Goal: Use online tool/utility

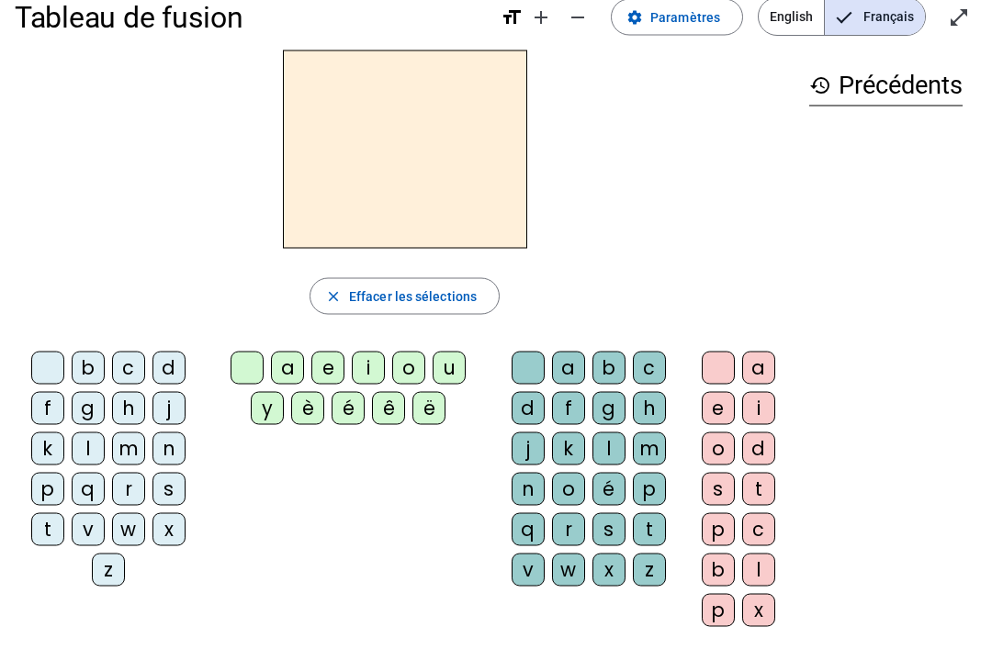
scroll to position [31, 0]
click at [376, 474] on div "b c d f g h j k l m n p q r s t v w x z a e i o u y è é ê ë a b c d f g h j k l…" at bounding box center [405, 491] width 780 height 297
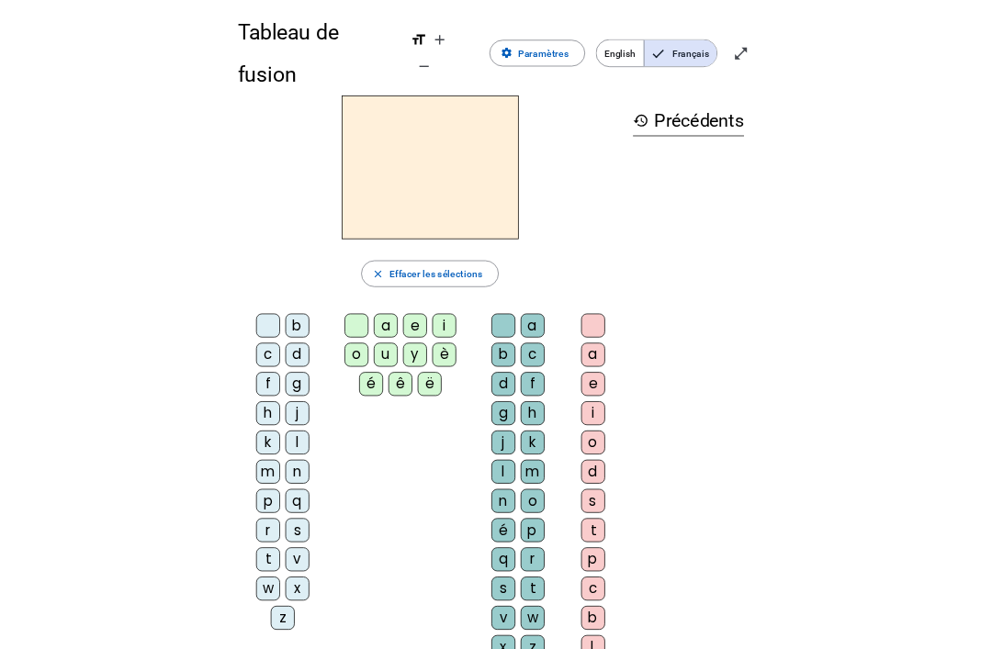
scroll to position [13, 0]
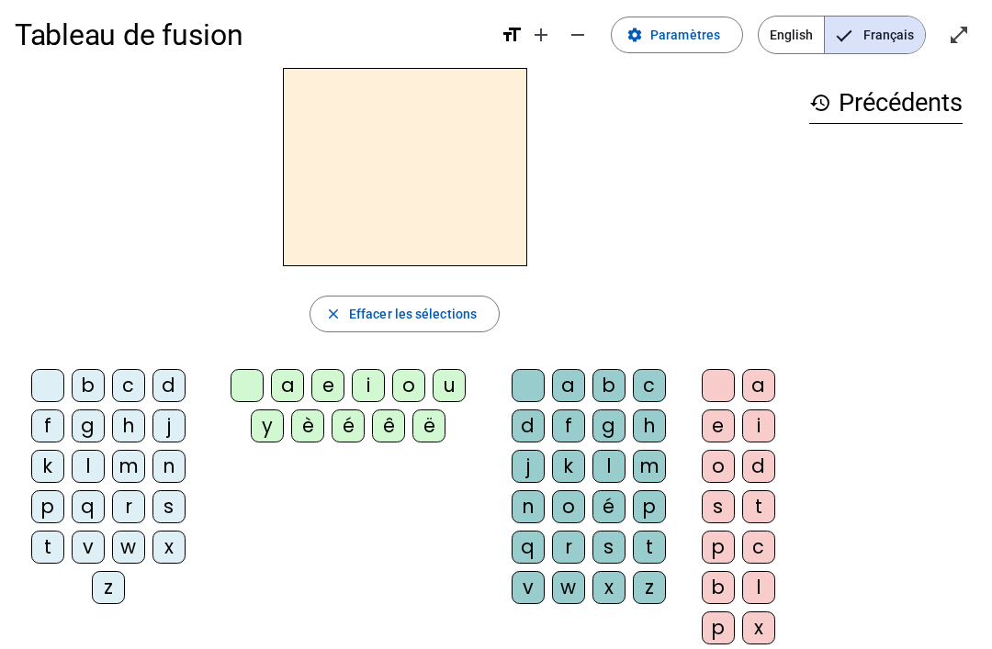
click at [170, 382] on div "d" at bounding box center [168, 385] width 33 height 33
click at [449, 394] on div "u" at bounding box center [448, 385] width 33 height 33
click at [455, 371] on div "u" at bounding box center [448, 385] width 33 height 33
click at [445, 389] on div "u" at bounding box center [448, 385] width 33 height 33
click at [449, 390] on div "u" at bounding box center [448, 385] width 33 height 33
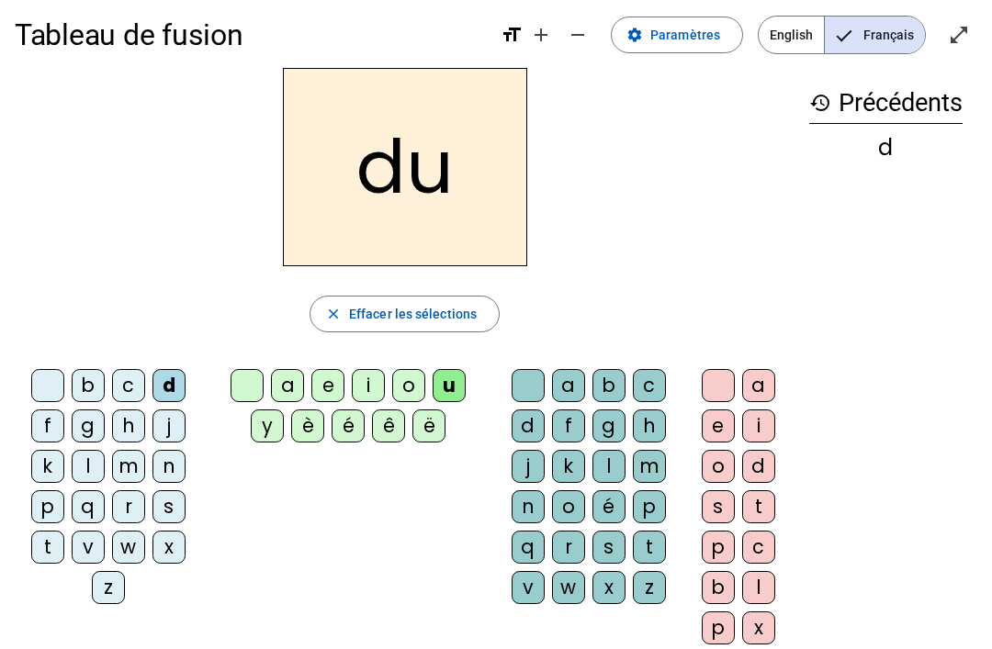
click at [51, 395] on div at bounding box center [47, 385] width 33 height 33
click at [456, 387] on div "u" at bounding box center [448, 385] width 33 height 33
click at [238, 381] on div at bounding box center [246, 385] width 33 height 33
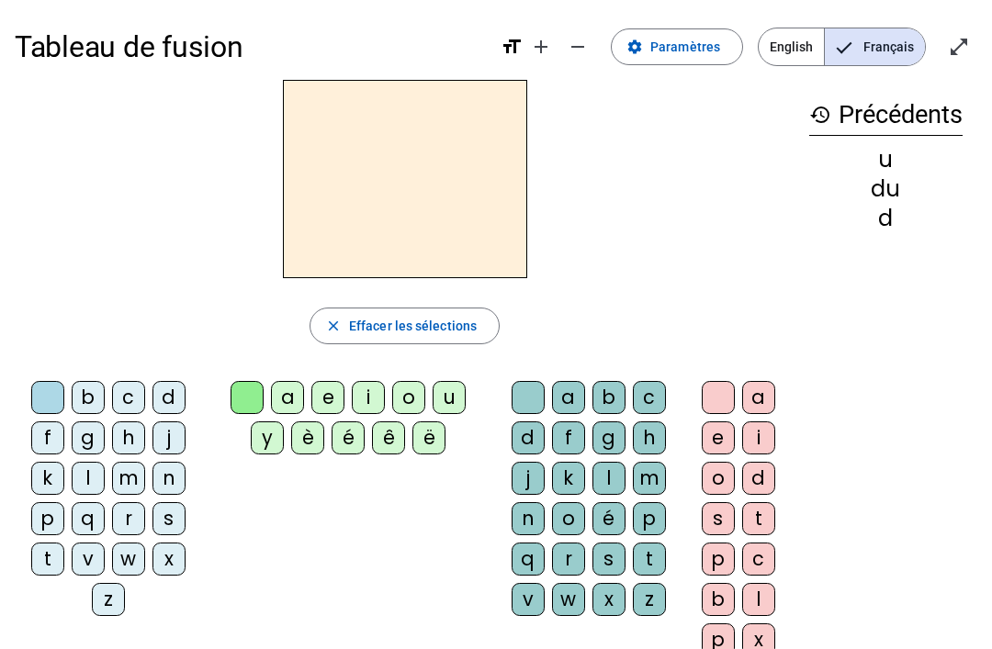
scroll to position [0, 0]
click at [453, 389] on div "u" at bounding box center [448, 398] width 33 height 33
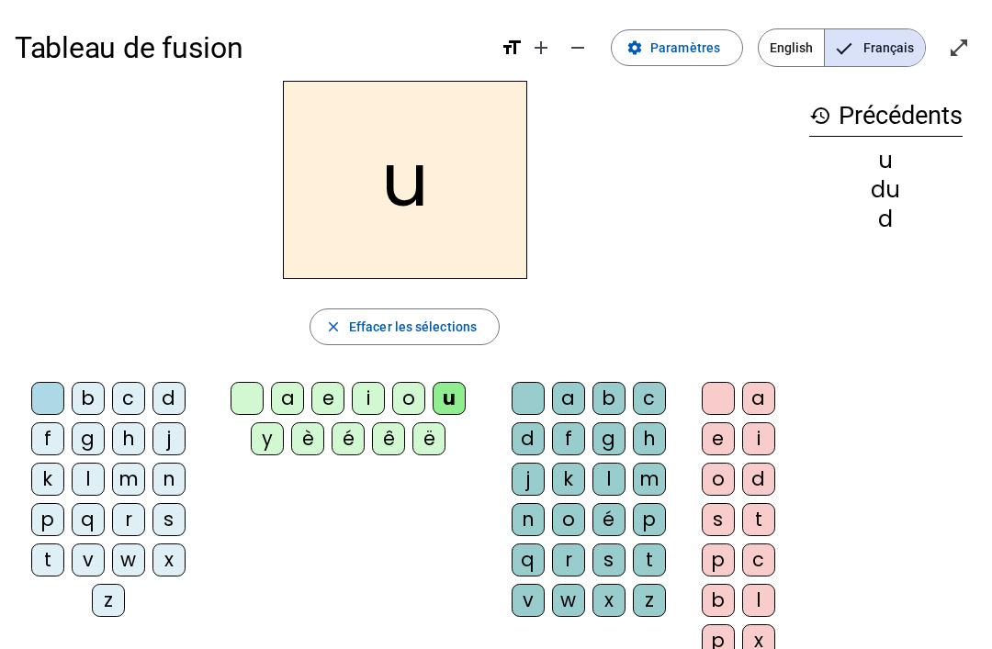
click at [49, 568] on div "t" at bounding box center [47, 560] width 33 height 33
click at [286, 392] on div "a" at bounding box center [287, 398] width 33 height 33
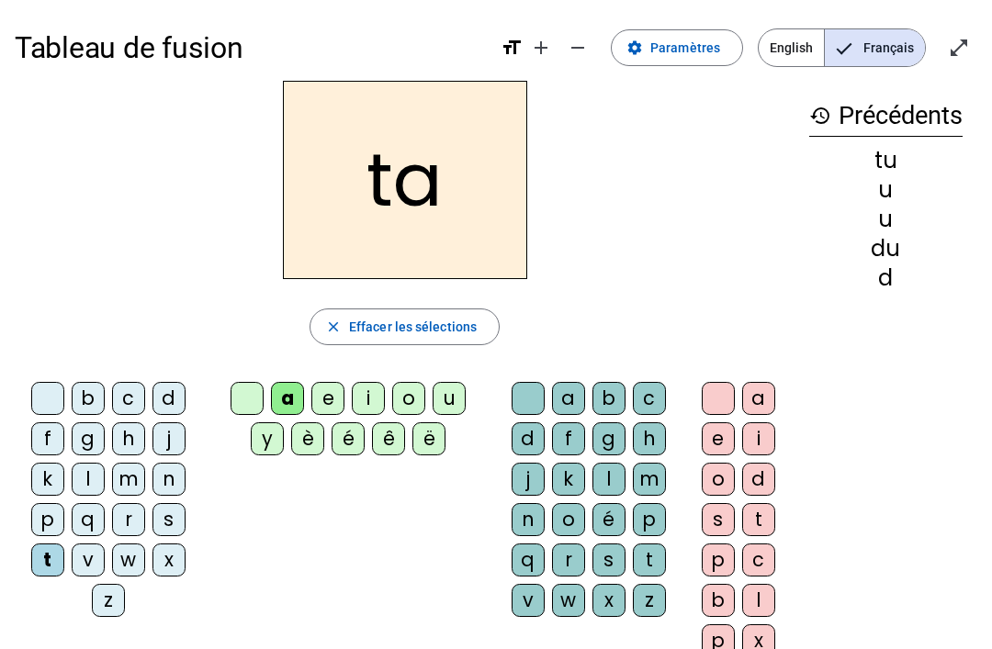
click at [979, 43] on span "Entrer en plein écran" at bounding box center [959, 48] width 44 height 44
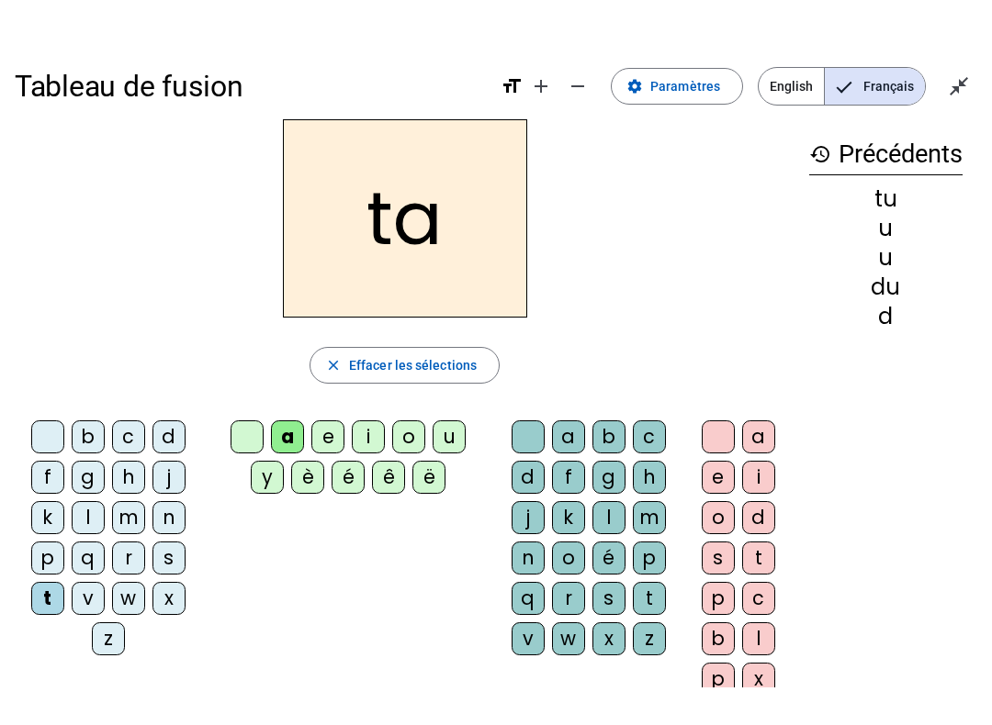
scroll to position [18, 0]
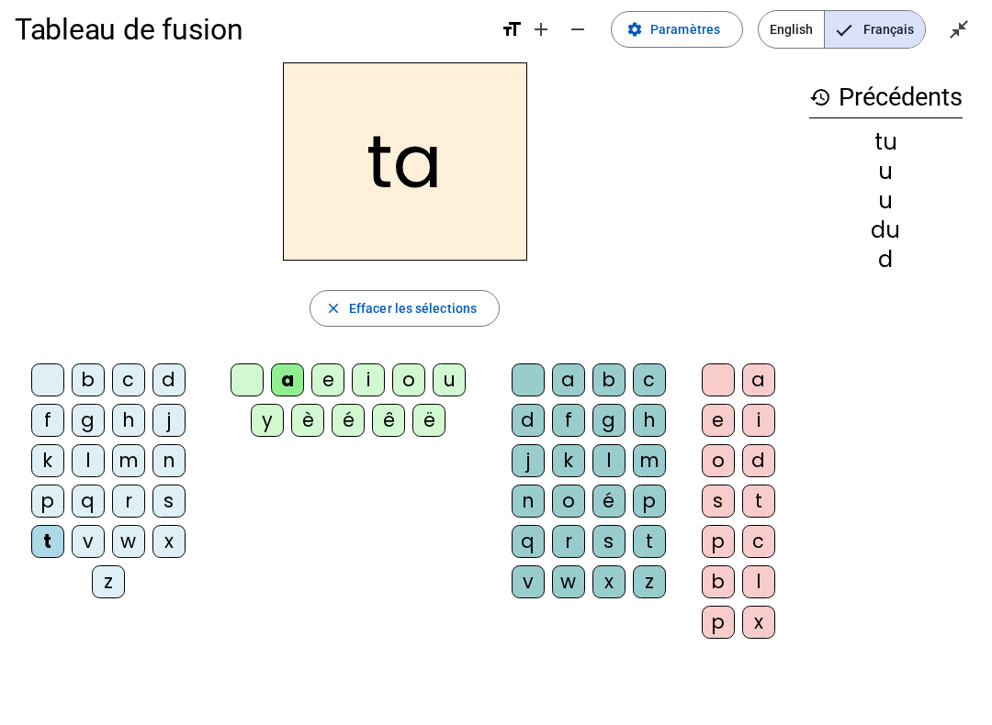
click at [895, 328] on div "history Précédents tu u u du d" at bounding box center [885, 343] width 183 height 562
click at [845, 293] on div "history Précédents tu u u du d" at bounding box center [885, 343] width 183 height 562
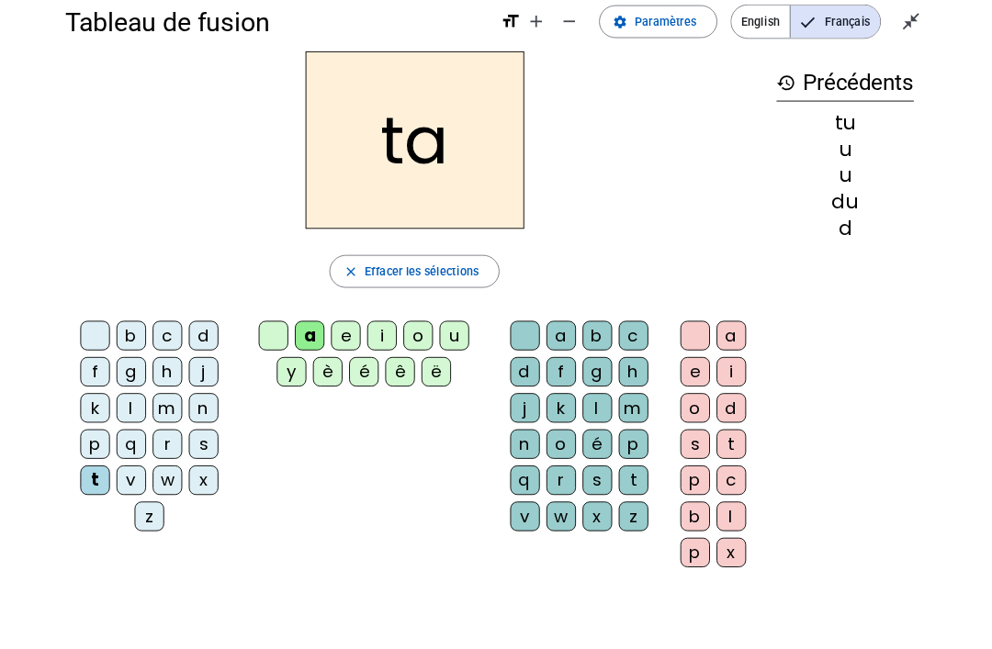
scroll to position [0, 0]
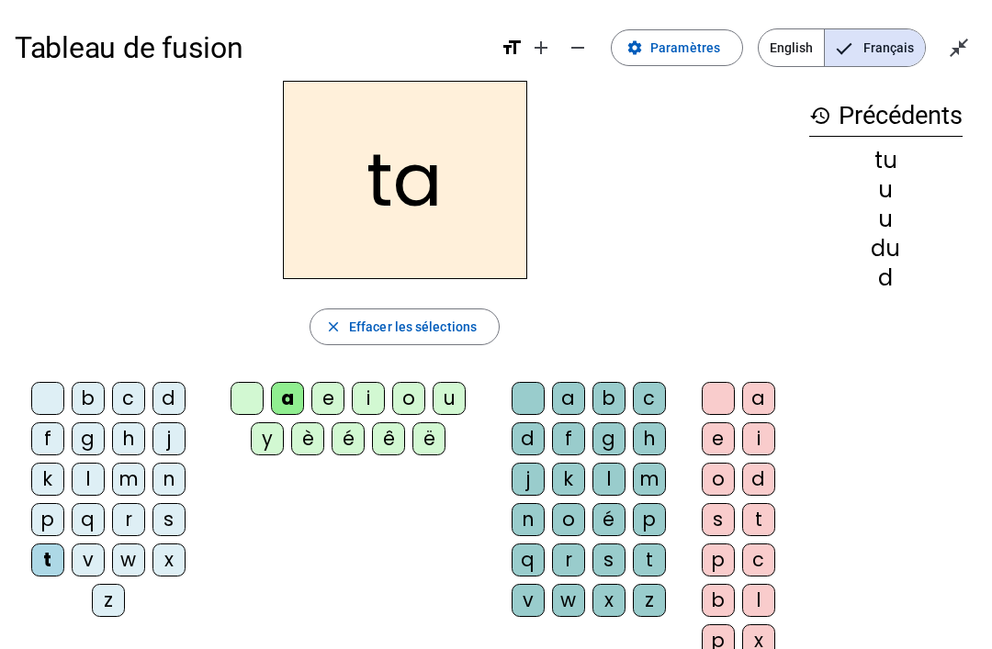
click at [888, 285] on div "d" at bounding box center [885, 278] width 153 height 22
click at [888, 267] on div "d" at bounding box center [885, 278] width 153 height 22
click at [879, 216] on div "u" at bounding box center [885, 219] width 153 height 22
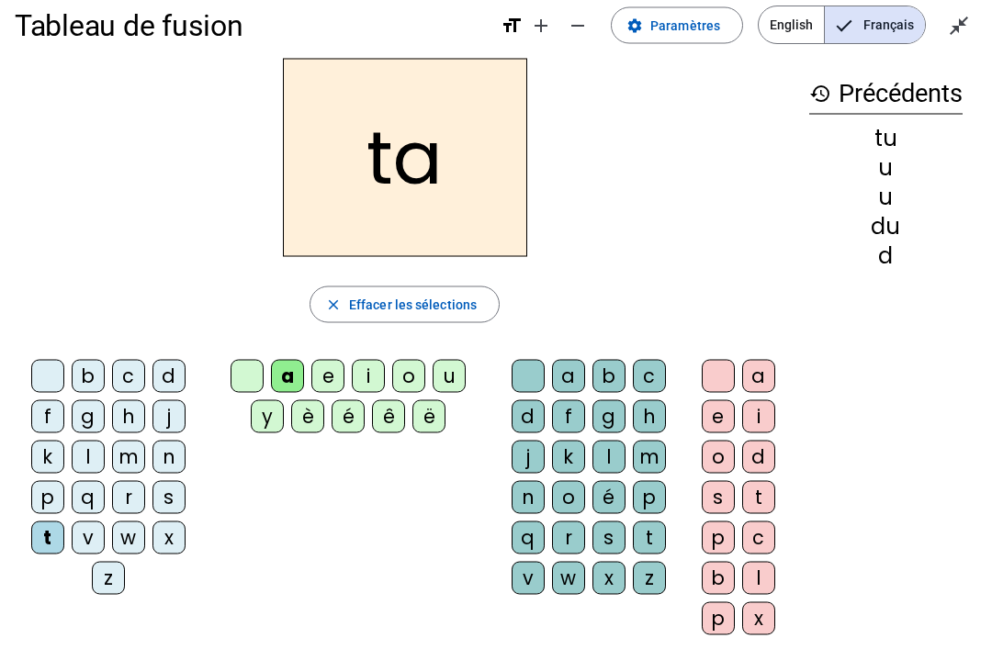
scroll to position [23, 0]
click at [320, 386] on div "e" at bounding box center [327, 375] width 33 height 33
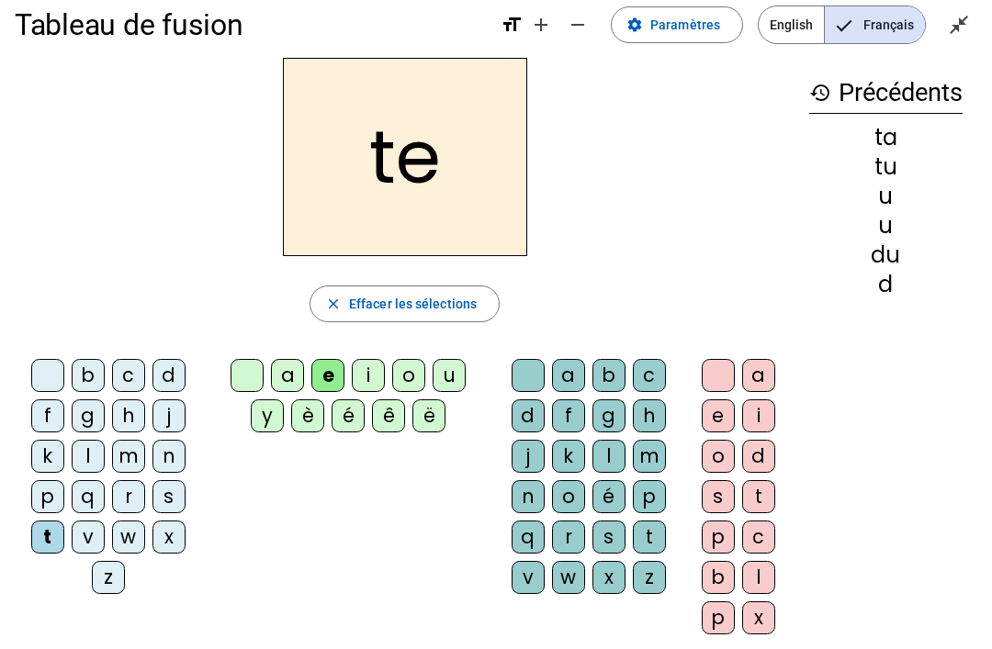
click at [689, 101] on div "te" at bounding box center [405, 157] width 780 height 198
click at [593, 84] on div "te" at bounding box center [405, 157] width 780 height 198
click at [174, 382] on div "d" at bounding box center [168, 375] width 33 height 33
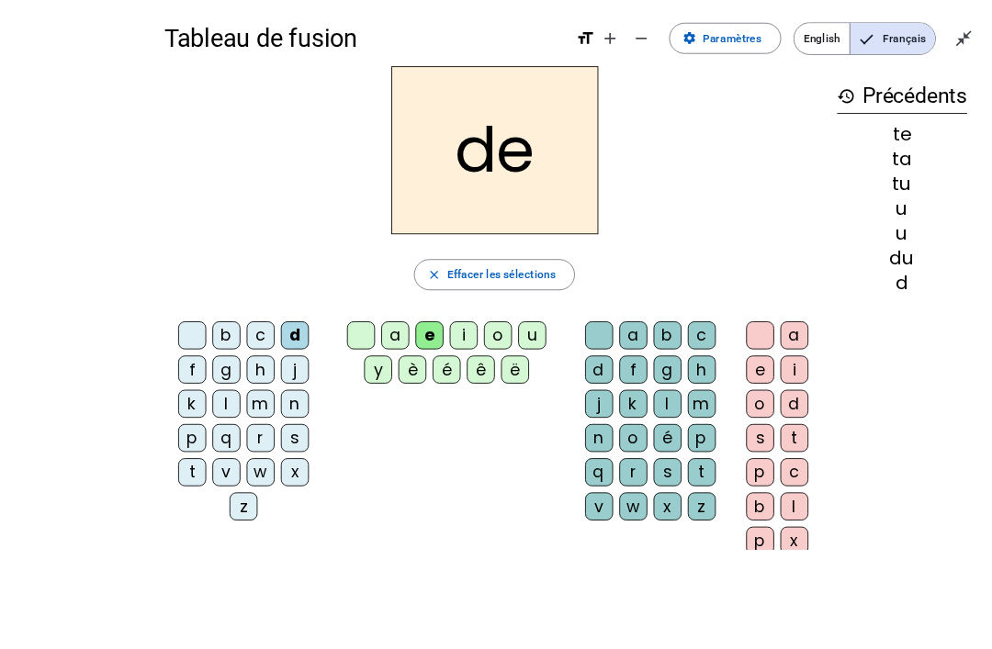
scroll to position [3, 0]
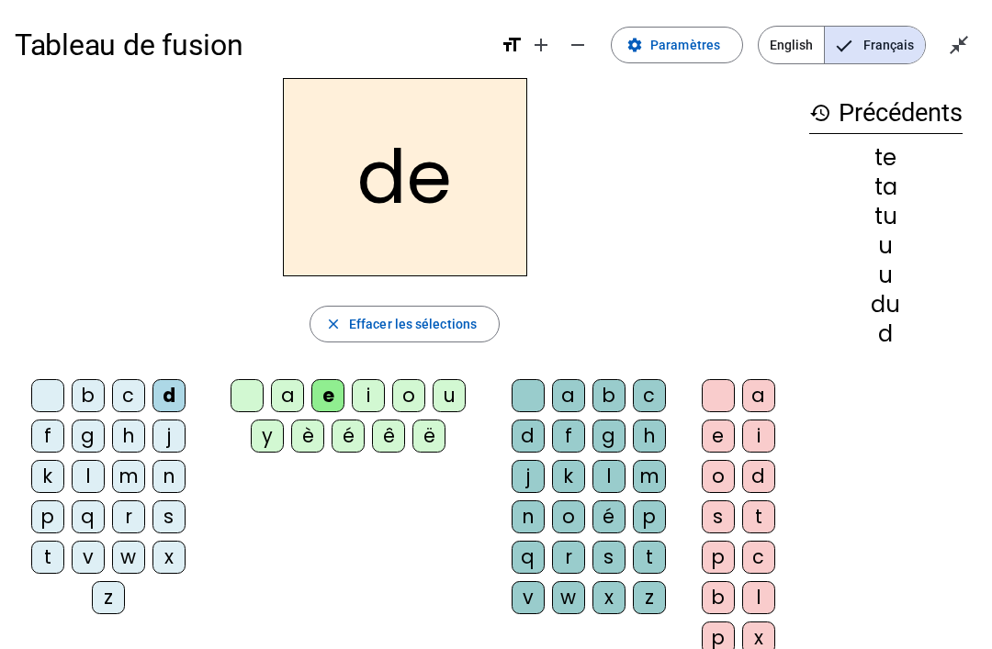
click at [164, 423] on div "j" at bounding box center [168, 436] width 33 height 33
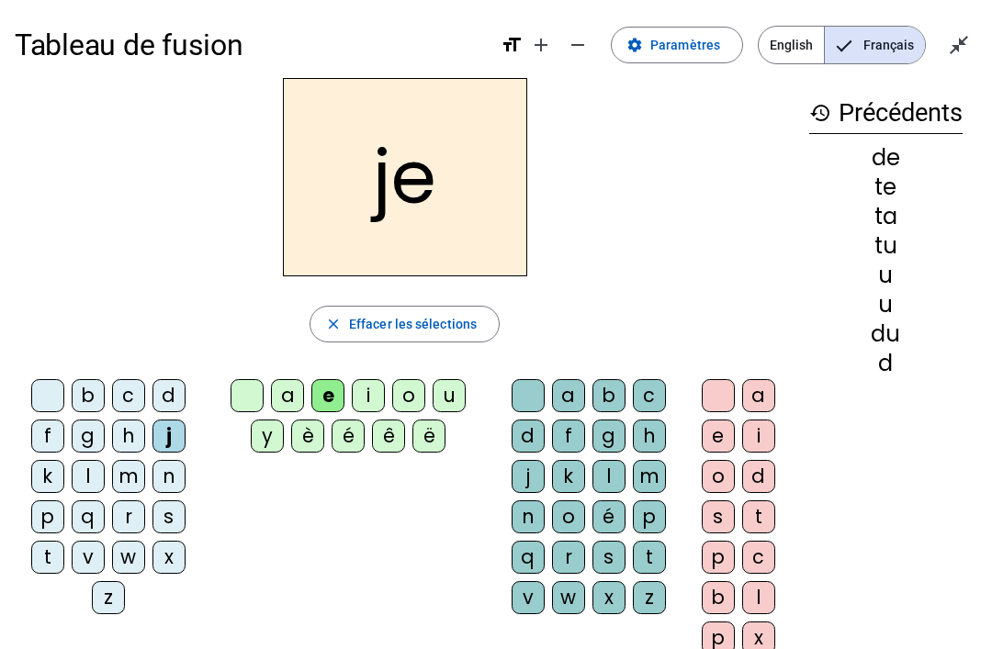
scroll to position [0, 0]
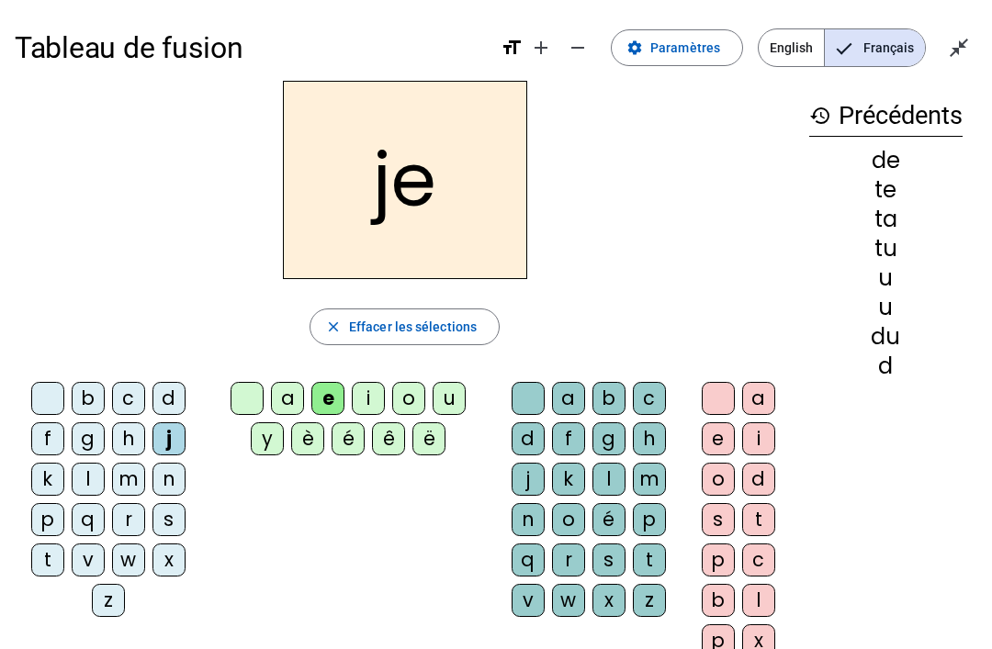
click at [119, 471] on div "m" at bounding box center [128, 479] width 33 height 33
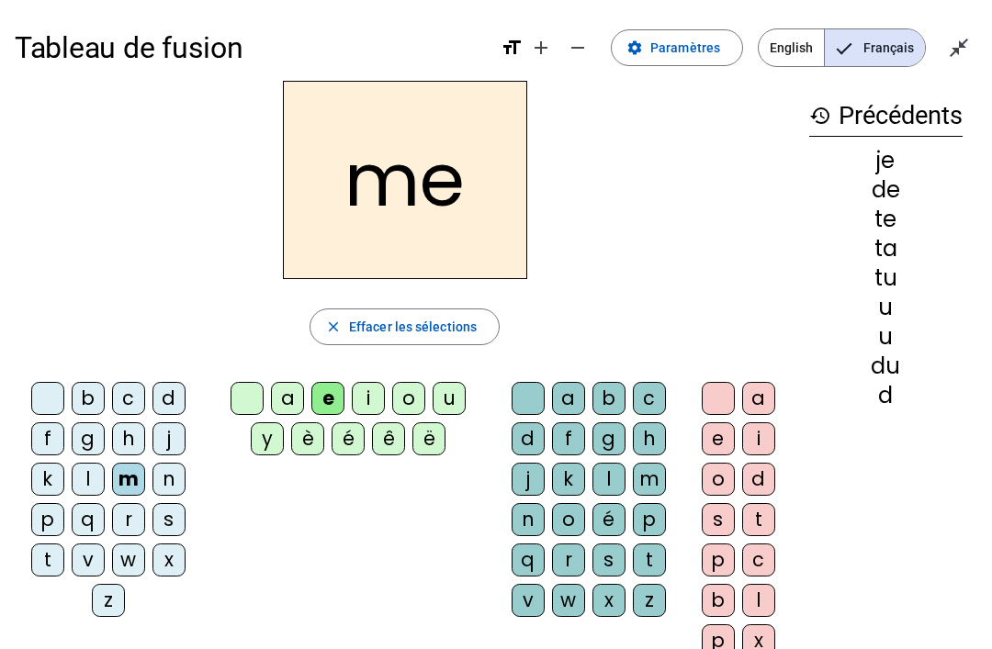
click at [32, 387] on div at bounding box center [47, 398] width 33 height 33
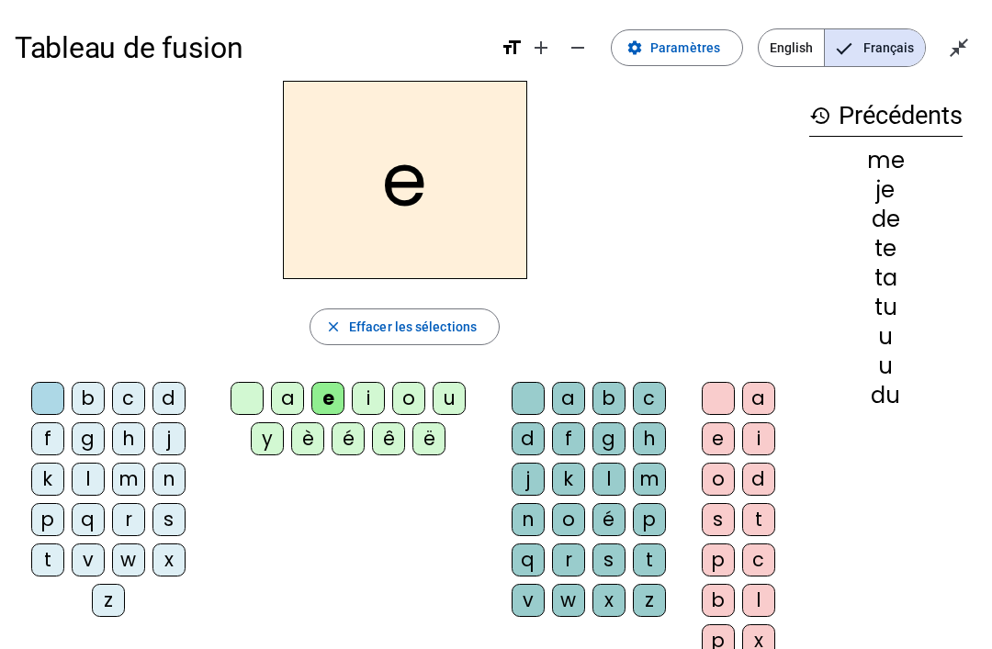
click at [243, 398] on div at bounding box center [246, 398] width 33 height 33
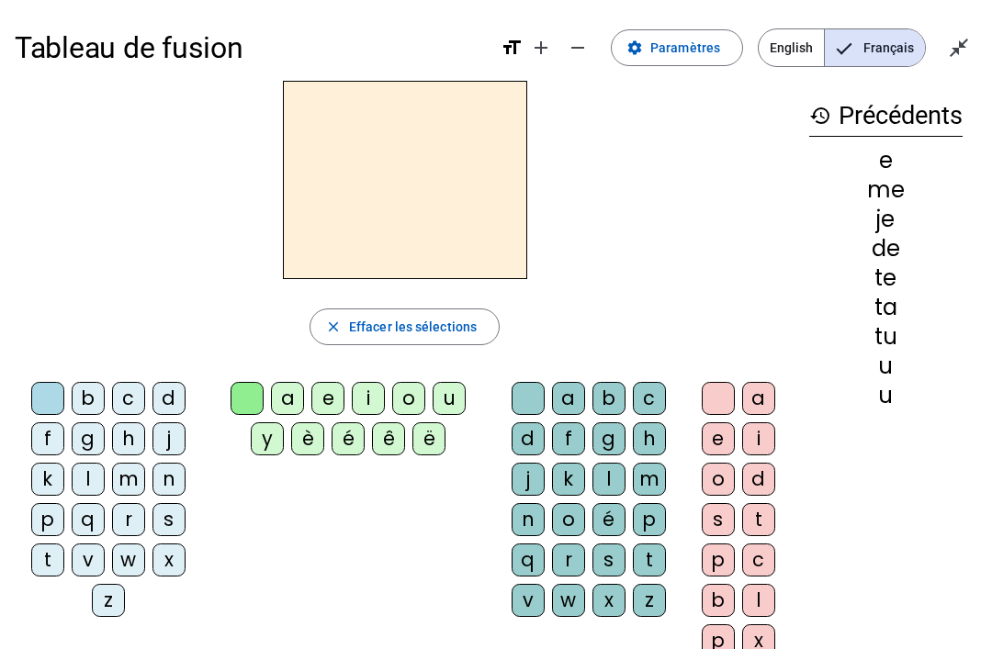
click at [134, 476] on div "m" at bounding box center [128, 479] width 33 height 33
click at [327, 398] on div "e" at bounding box center [327, 398] width 33 height 33
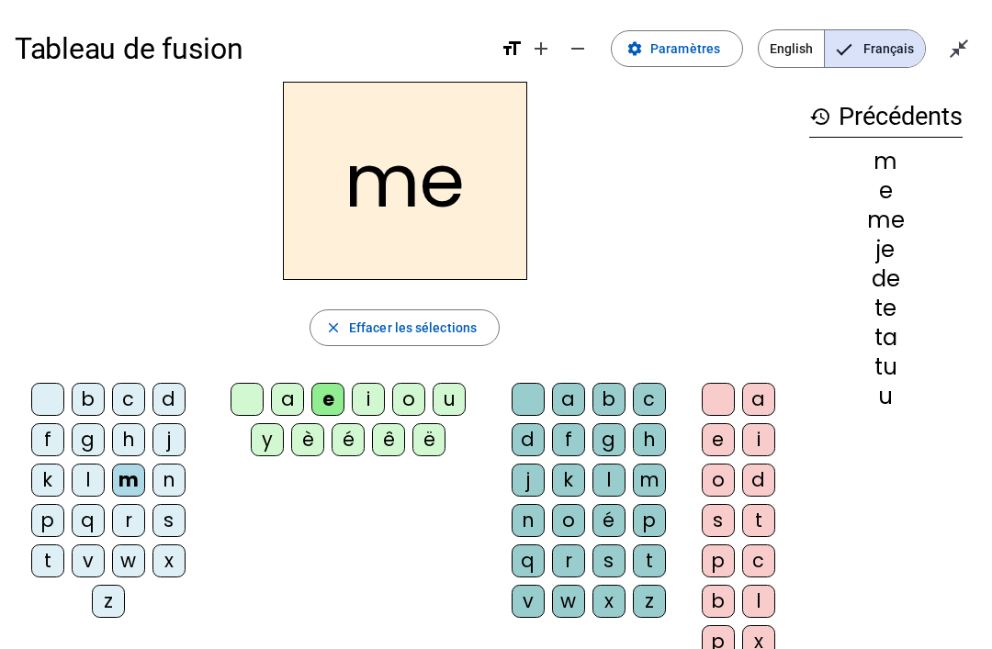
click at [295, 396] on div "a" at bounding box center [287, 398] width 33 height 33
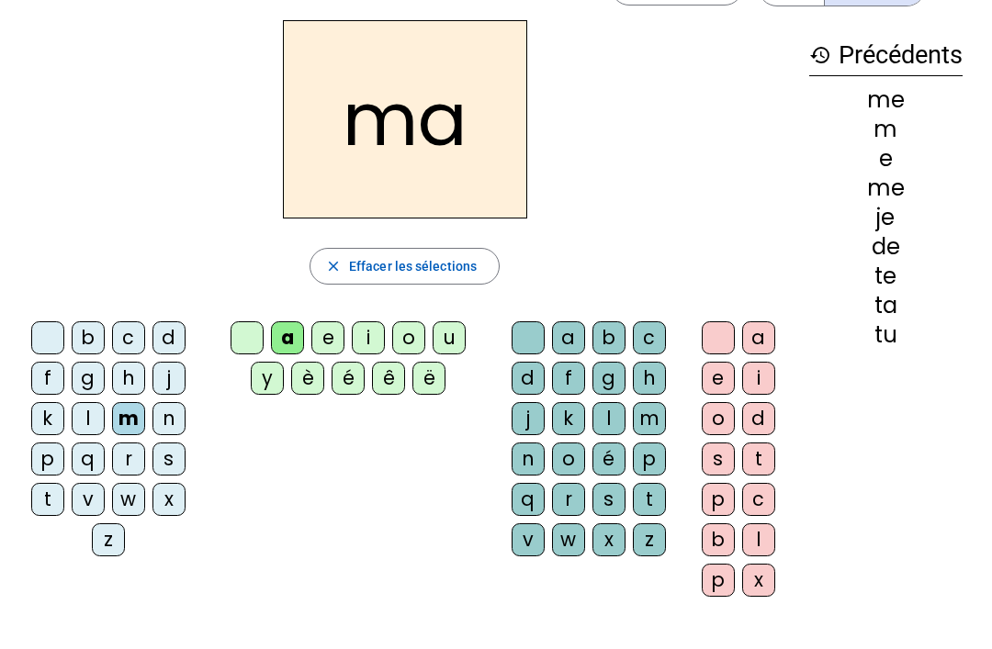
scroll to position [76, 0]
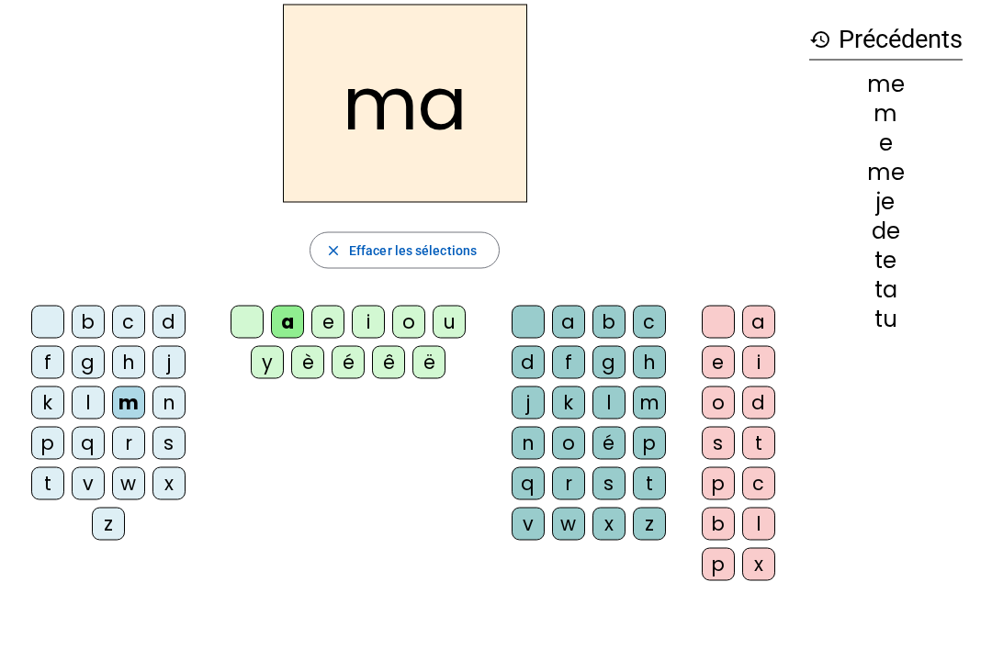
click at [597, 390] on div "l" at bounding box center [608, 403] width 33 height 33
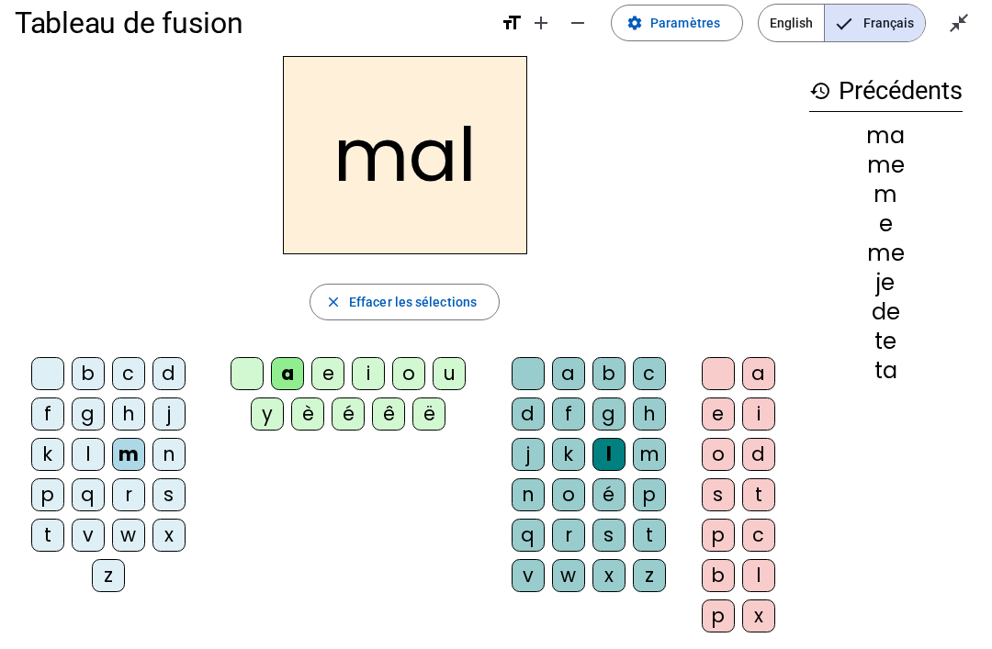
scroll to position [28, 0]
